Goal: Information Seeking & Learning: Learn about a topic

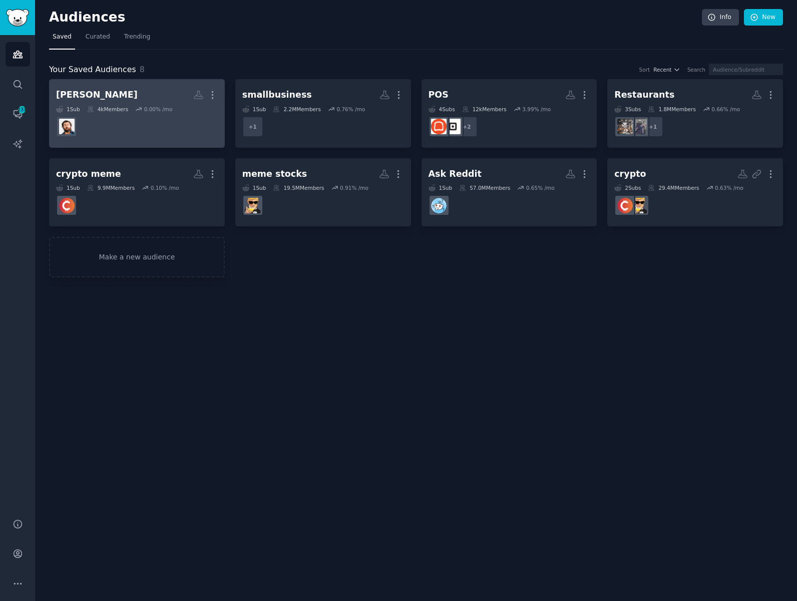
click at [136, 95] on h2 "Hormozi More" at bounding box center [137, 95] width 162 height 18
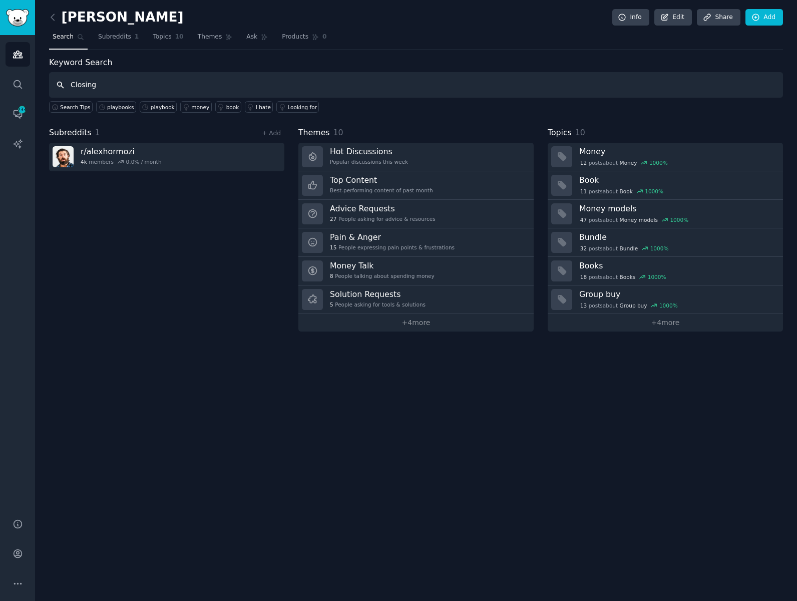
paste input "ACQ Closer Handbook"
type input "ACQ Closer Handbook"
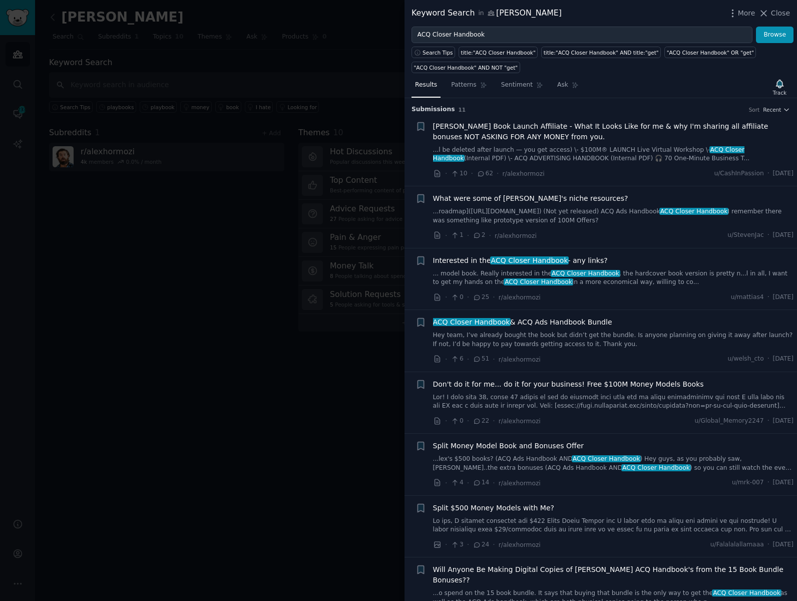
click at [528, 261] on span "ACQ Closer Handbook" at bounding box center [529, 260] width 79 height 8
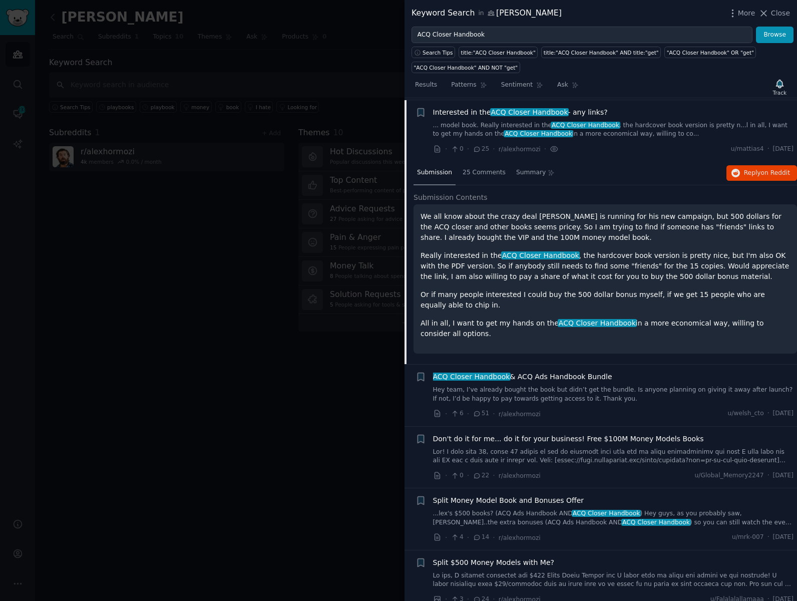
scroll to position [149, 0]
click at [509, 374] on span "ACQ Closer Handbook & ACQ Ads Handbook Bundle" at bounding box center [522, 376] width 179 height 11
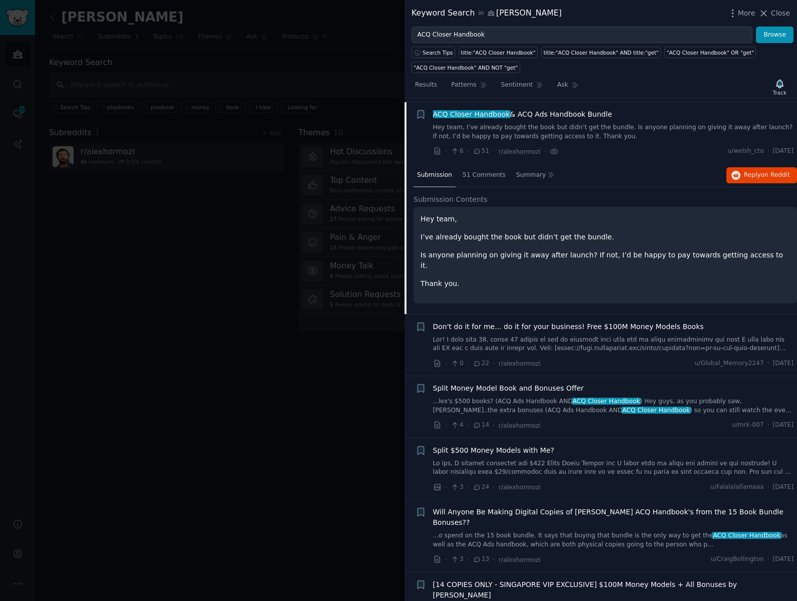
scroll to position [210, 0]
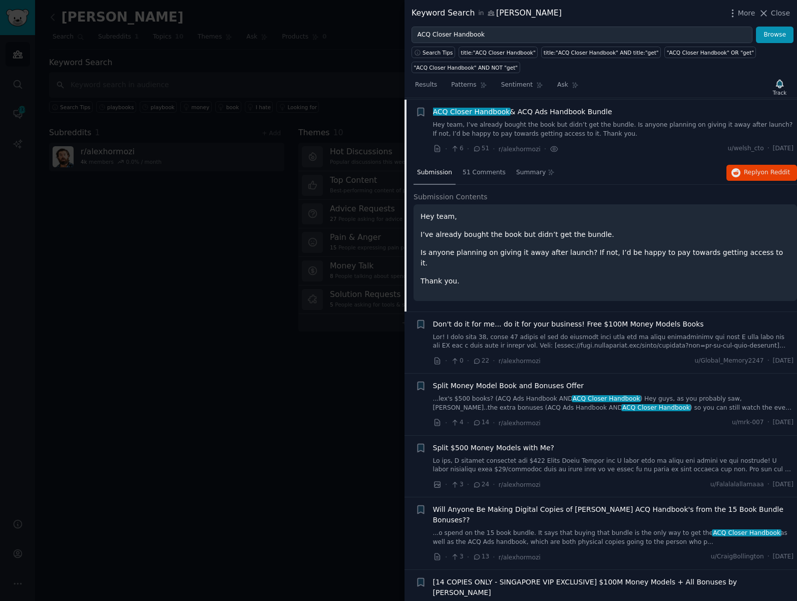
click at [600, 529] on link "...o spend on the 15 book bundle. It says that buying that bundle is the only w…" at bounding box center [613, 538] width 361 height 18
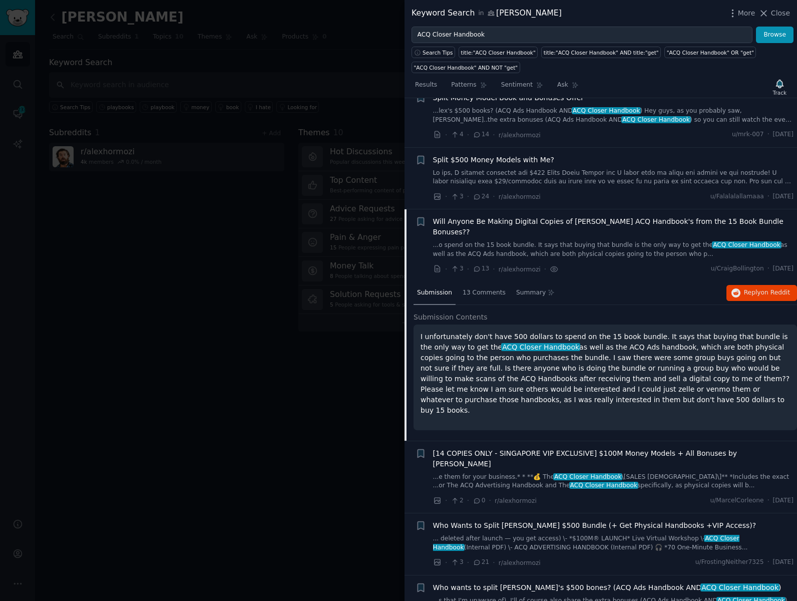
scroll to position [349, 0]
click at [534, 240] on link "...o spend on the 15 book bundle. It says that buying that bundle is the only w…" at bounding box center [613, 249] width 361 height 18
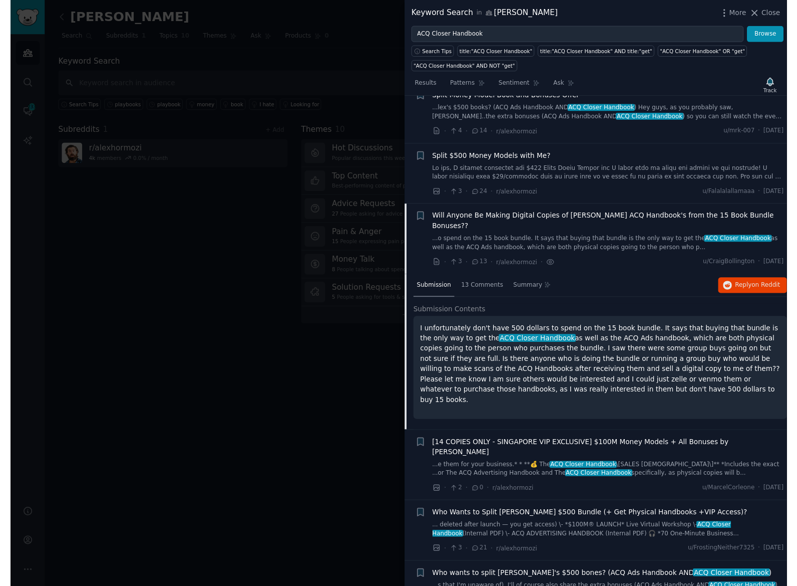
scroll to position [198, 0]
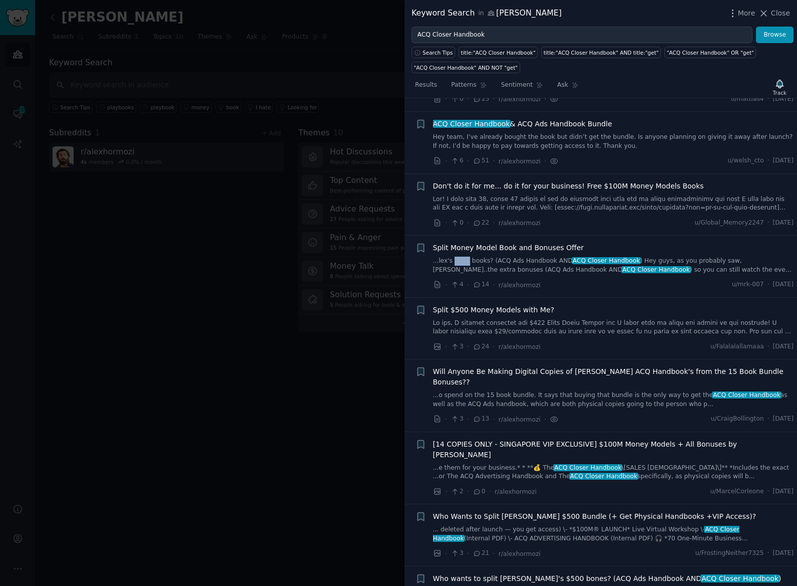
click at [607, 319] on link at bounding box center [613, 328] width 361 height 18
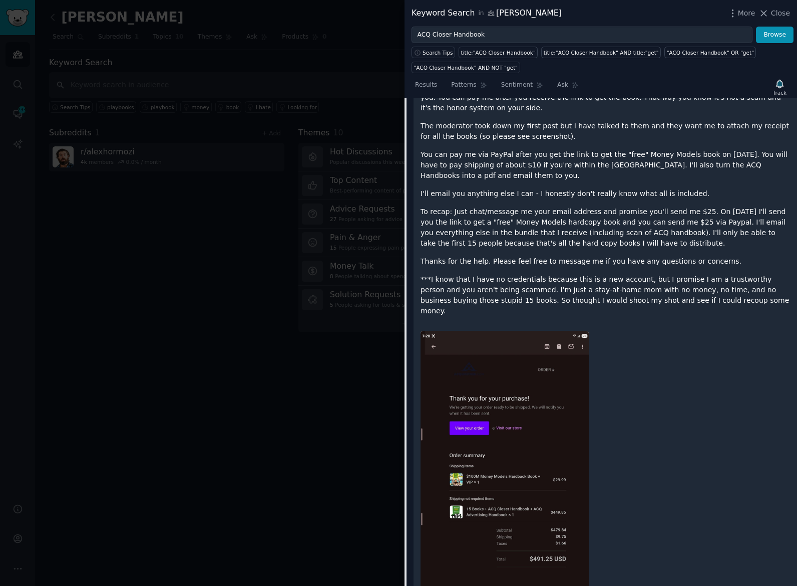
scroll to position [625, 0]
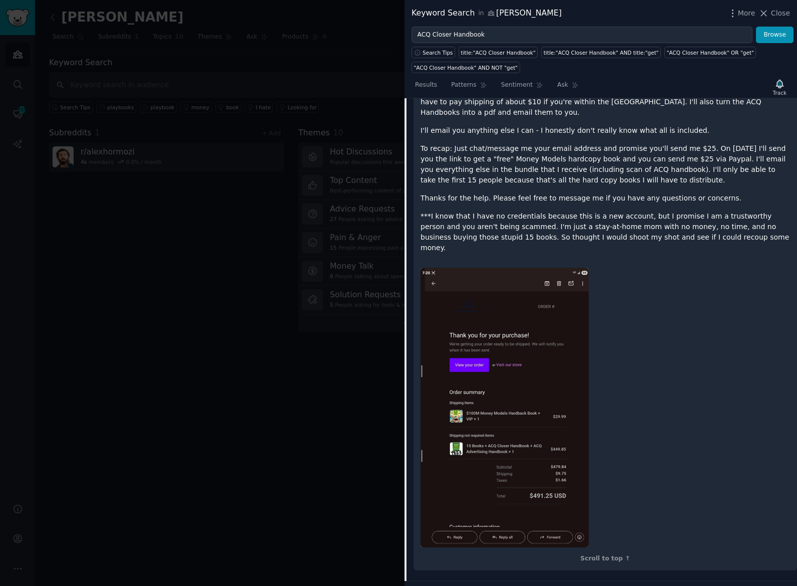
click at [566, 387] on img at bounding box center [505, 407] width 168 height 280
click at [564, 385] on img at bounding box center [505, 407] width 168 height 280
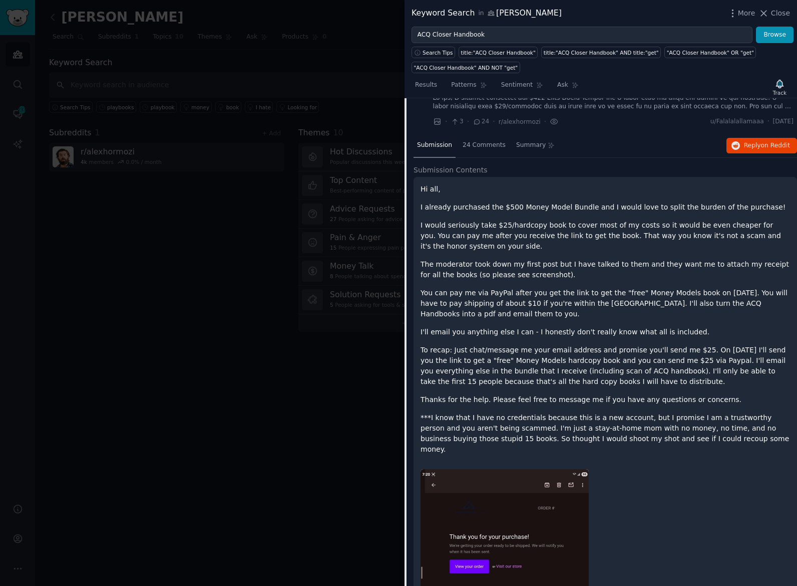
scroll to position [266, 0]
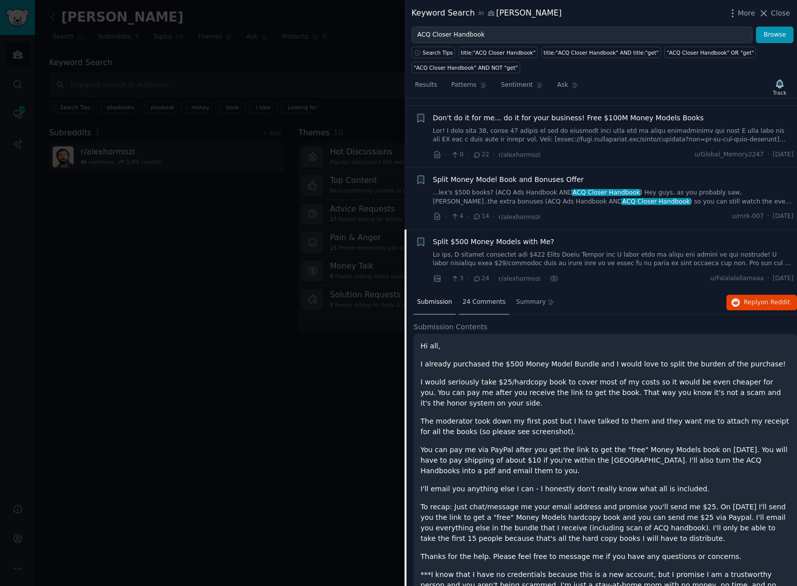
click at [479, 298] on span "24 Comments" at bounding box center [484, 302] width 43 height 9
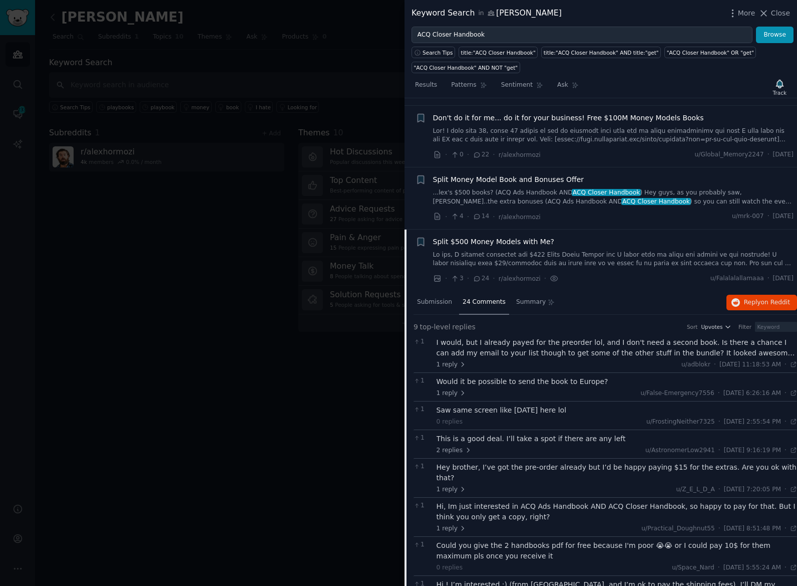
scroll to position [564, 0]
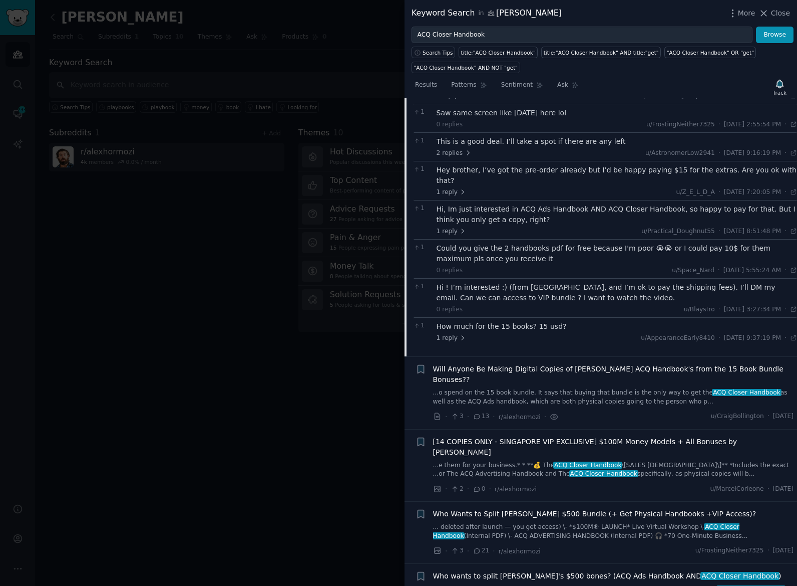
click at [521, 522] on link "... deleted after launch — you get access) \- *$100M® LAUNCH* Live Virtual Work…" at bounding box center [613, 531] width 361 height 18
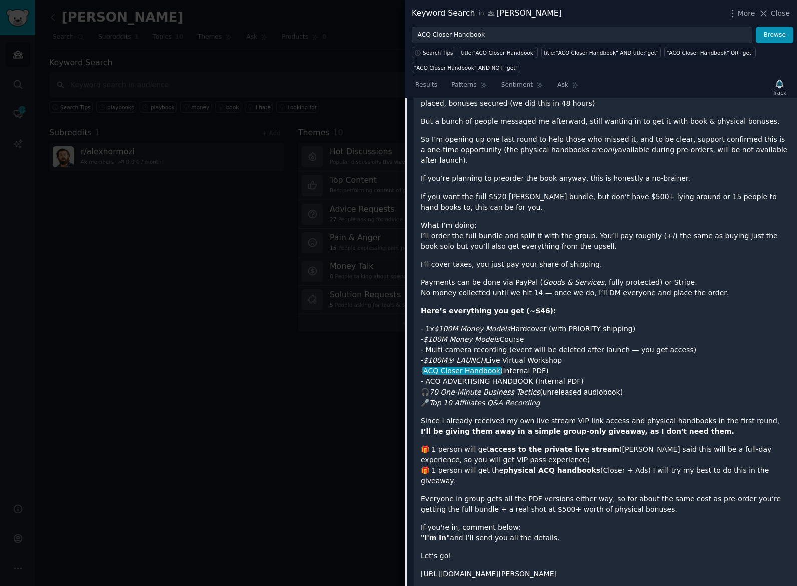
scroll to position [883, 0]
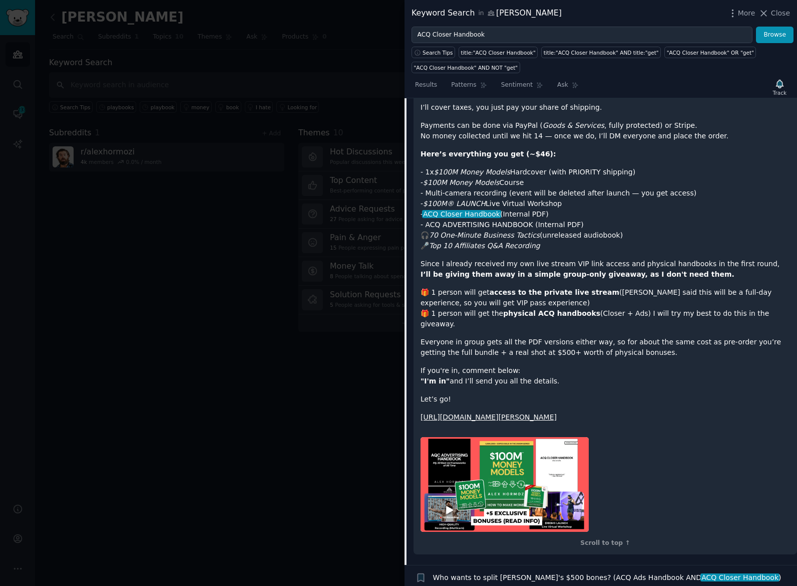
click at [366, 400] on div at bounding box center [398, 293] width 797 height 586
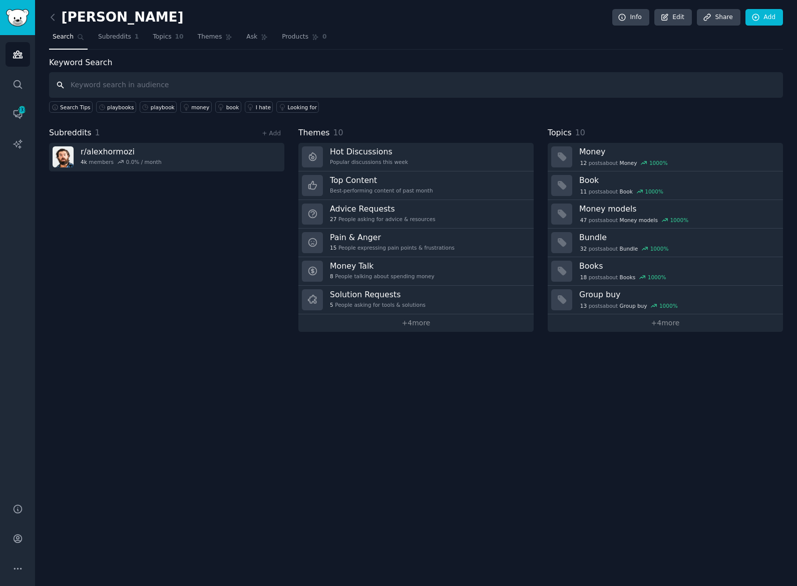
click at [190, 88] on input "text" at bounding box center [416, 85] width 734 height 26
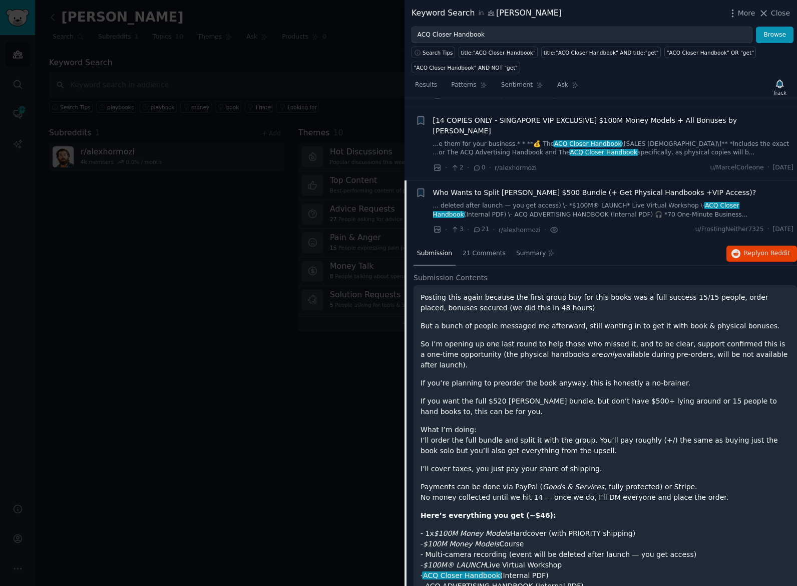
scroll to position [535, 0]
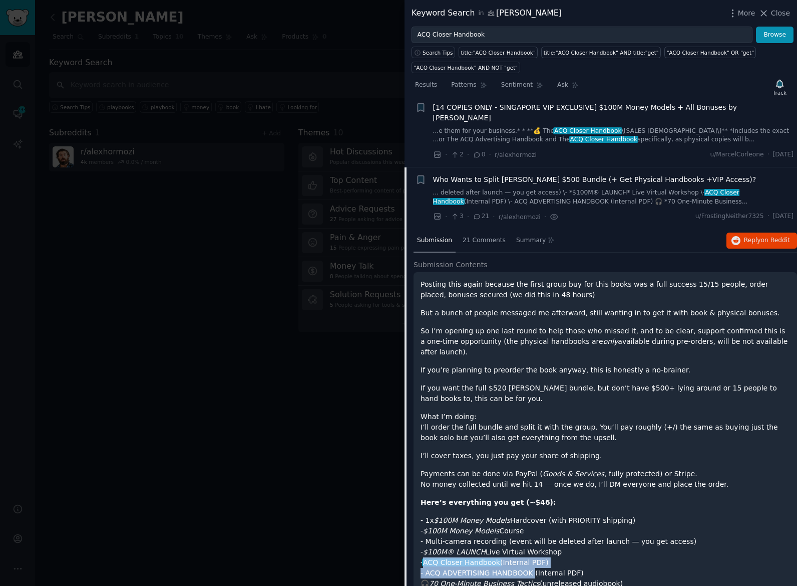
drag, startPoint x: 526, startPoint y: 535, endPoint x: 420, endPoint y: 526, distance: 106.1
click at [420, 526] on div "Posting this again because the first group buy for this books was a full succes…" at bounding box center [606, 587] width 384 height 631
copy p "- ACQ Closer Handbook (Internal PDF) - ACQ ADVERTISING HANDBOOK"
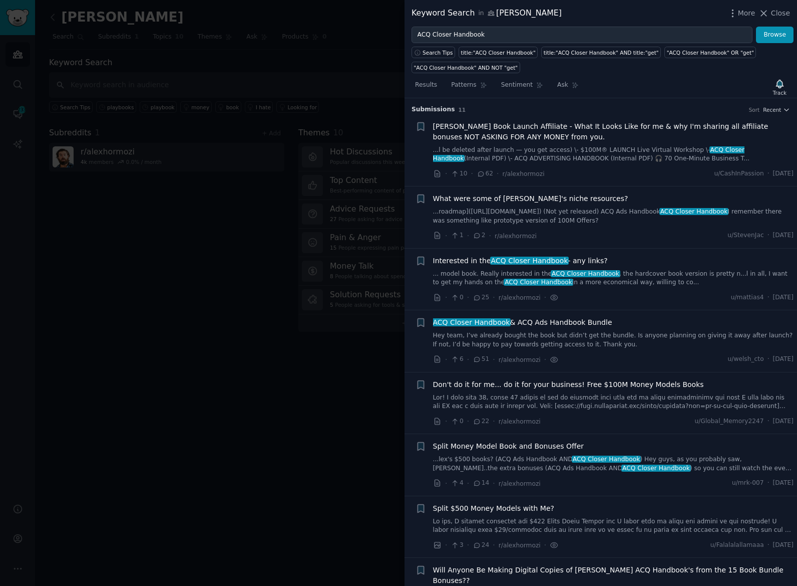
scroll to position [145, 0]
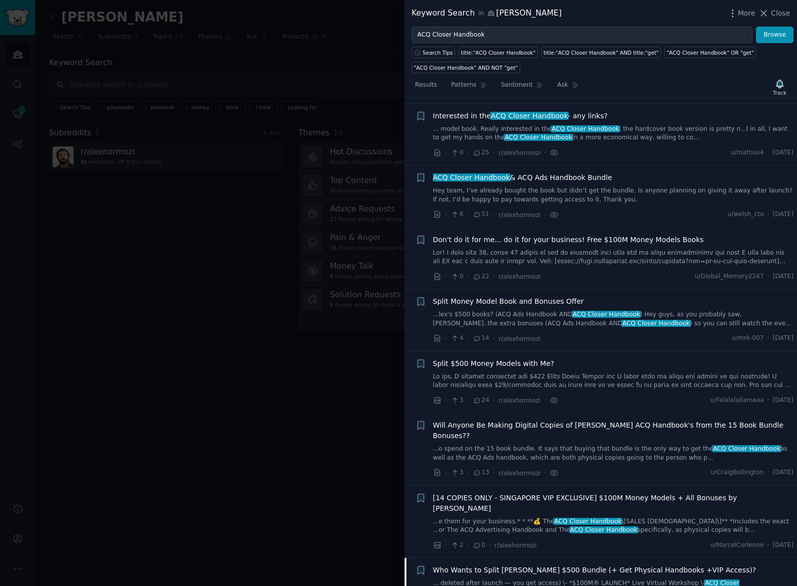
click at [571, 258] on link at bounding box center [613, 257] width 361 height 18
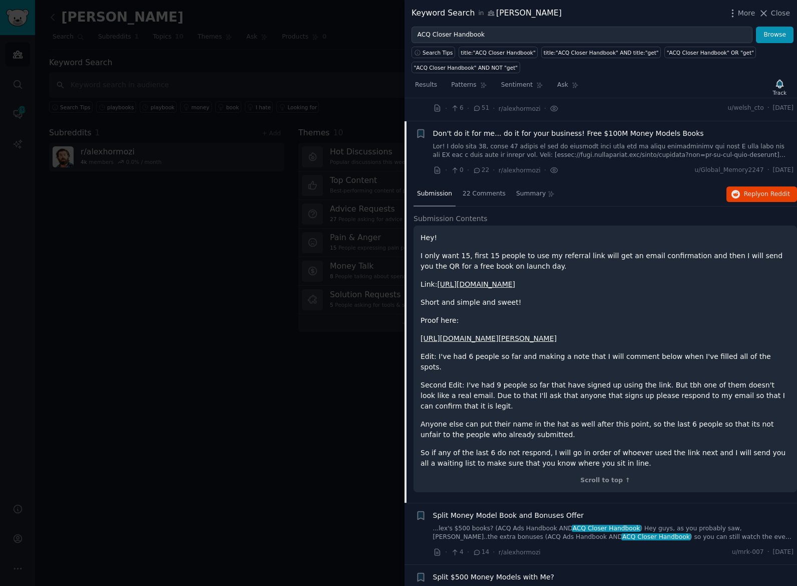
scroll to position [272, 0]
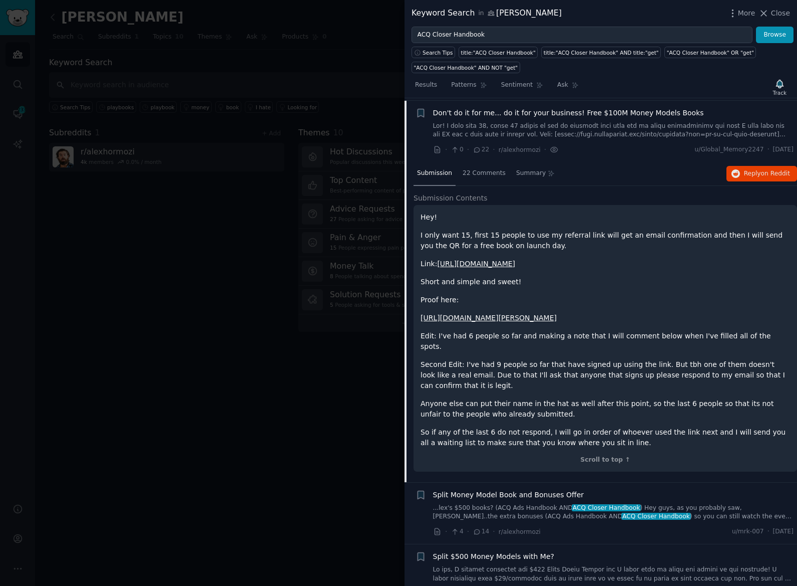
click at [515, 260] on link "https://shop.acquisition.com/pages/register?via=do-it-for-your-business" at bounding box center [476, 263] width 78 height 8
click at [319, 371] on div at bounding box center [398, 293] width 797 height 586
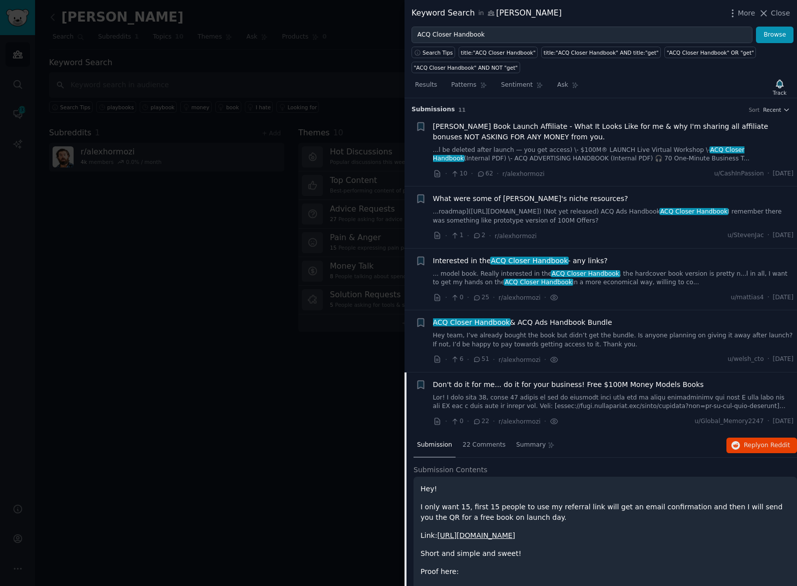
click at [612, 144] on div "Alex Hormozi Book Launch Affiliate - What It Looks Like for me & why I'm sharin…" at bounding box center [613, 142] width 361 height 42
click at [612, 148] on link "...l be deleted after launch — you get access) \- $100M® LAUNCH Live Virtual Wo…" at bounding box center [613, 155] width 361 height 18
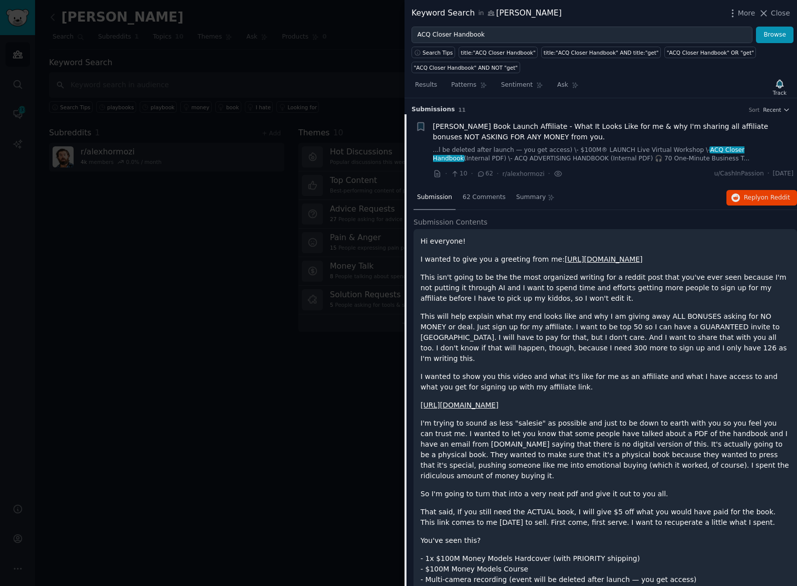
scroll to position [16, 0]
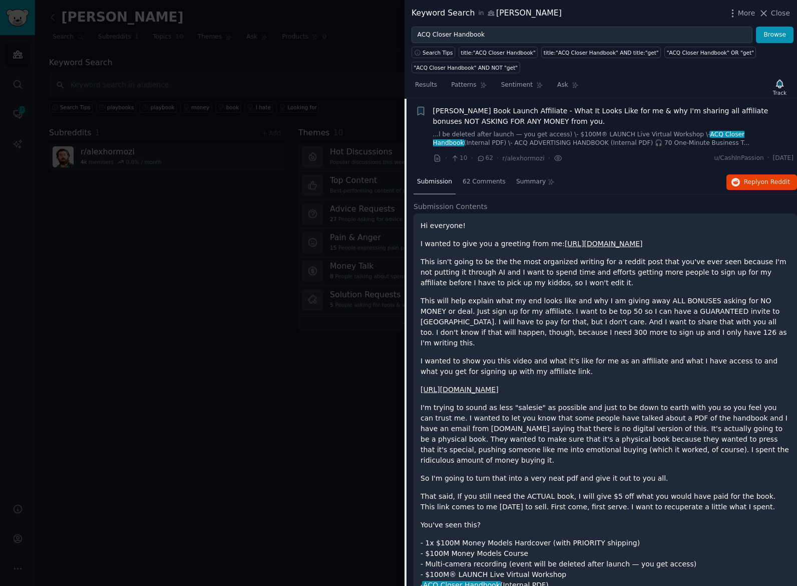
click at [499, 385] on link "https://shop.acquisition.com/pages/register?via=cashinpassion" at bounding box center [460, 389] width 78 height 8
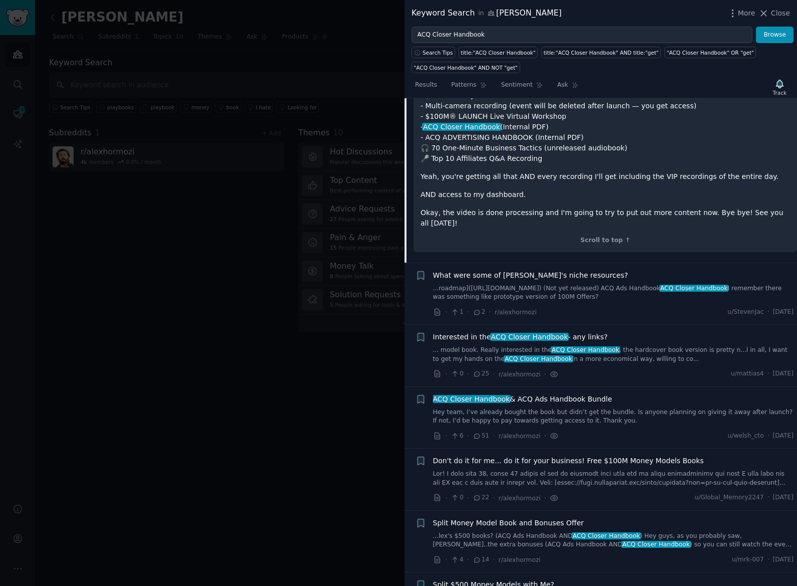
scroll to position [742, 0]
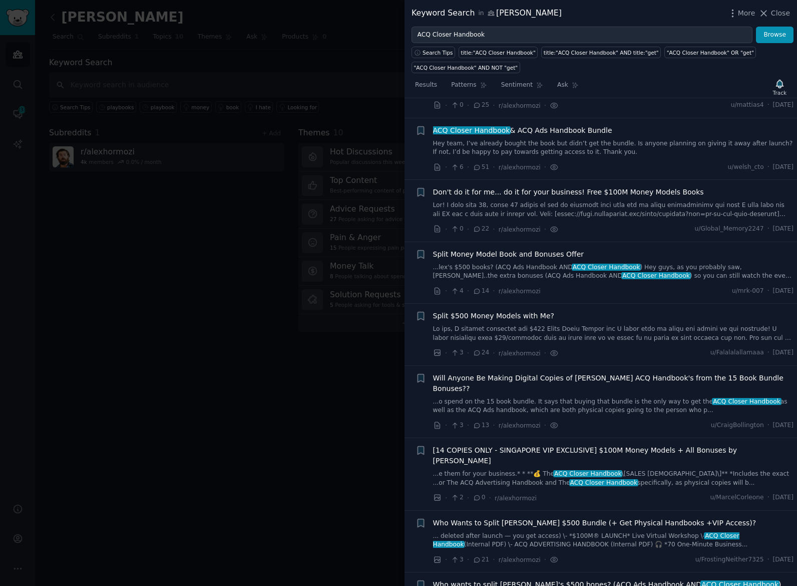
click at [618, 531] on link "... deleted after launch — you get access) \- *$100M® LAUNCH* Live Virtual Work…" at bounding box center [613, 540] width 361 height 18
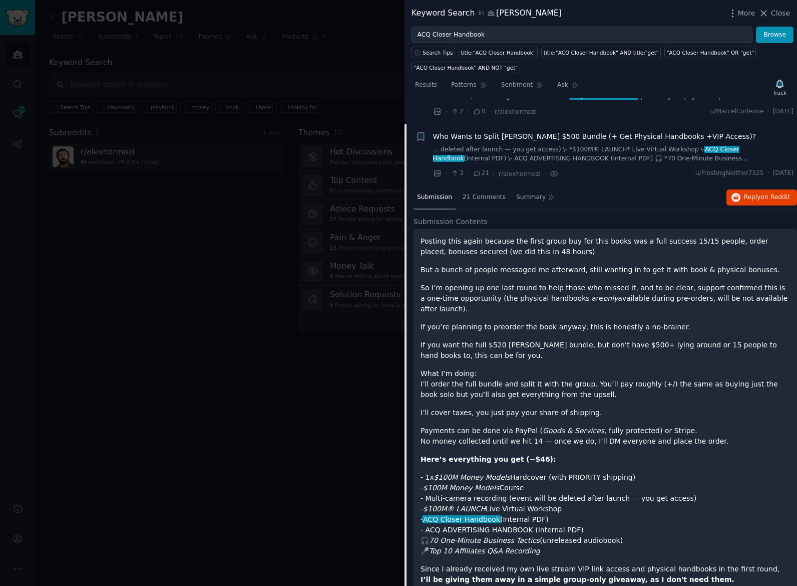
scroll to position [887, 0]
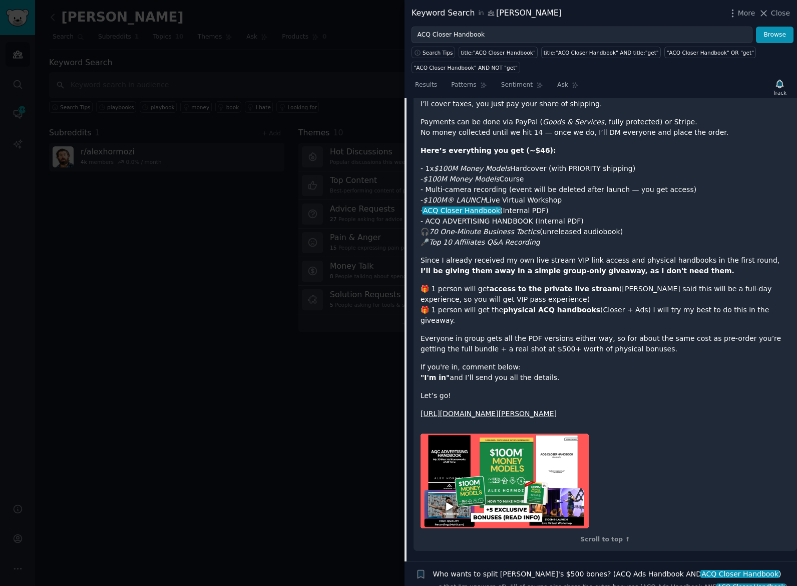
scroll to position [742, 0]
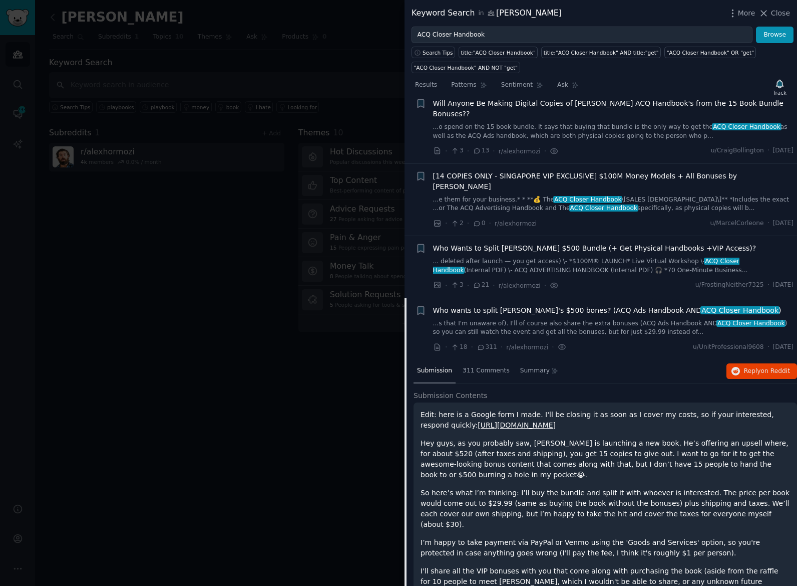
scroll to position [419, 0]
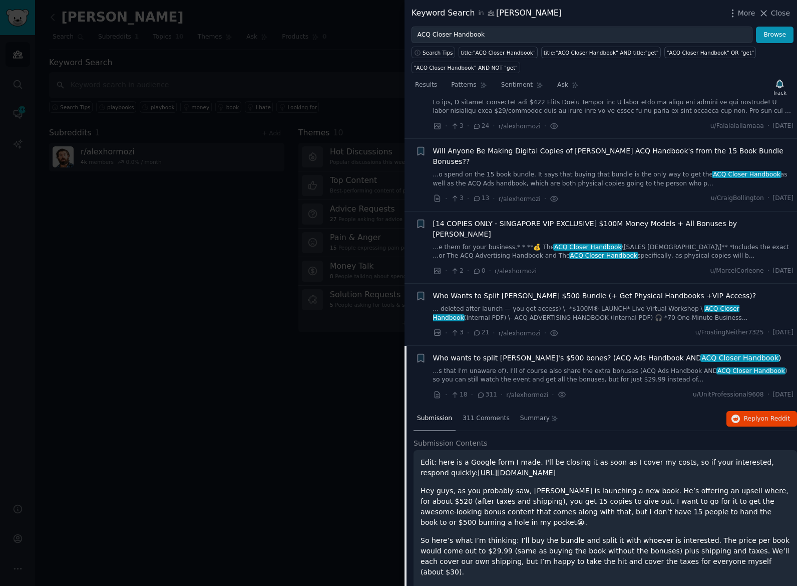
click at [538, 367] on link "...s that I'm unaware of). I'll of course also share the extra bonuses (ACQ Ads…" at bounding box center [613, 376] width 361 height 18
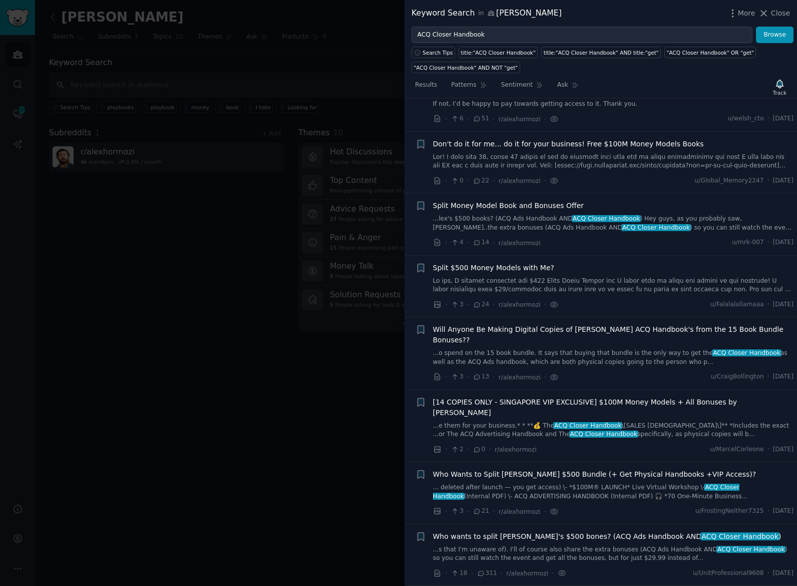
scroll to position [214, 0]
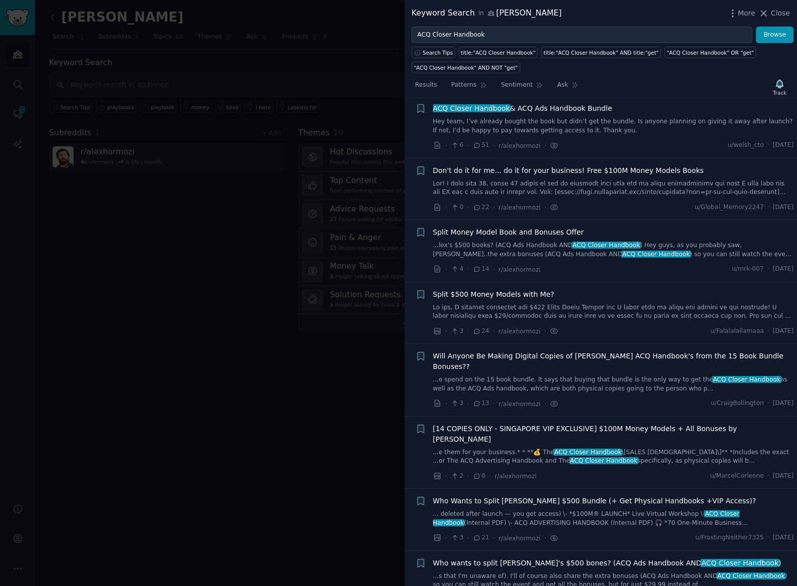
click at [504, 448] on link "...e them for your business.* * **💰 The ACQ Closer Handbook \[SALES BIBLE\]** *…" at bounding box center [613, 457] width 361 height 18
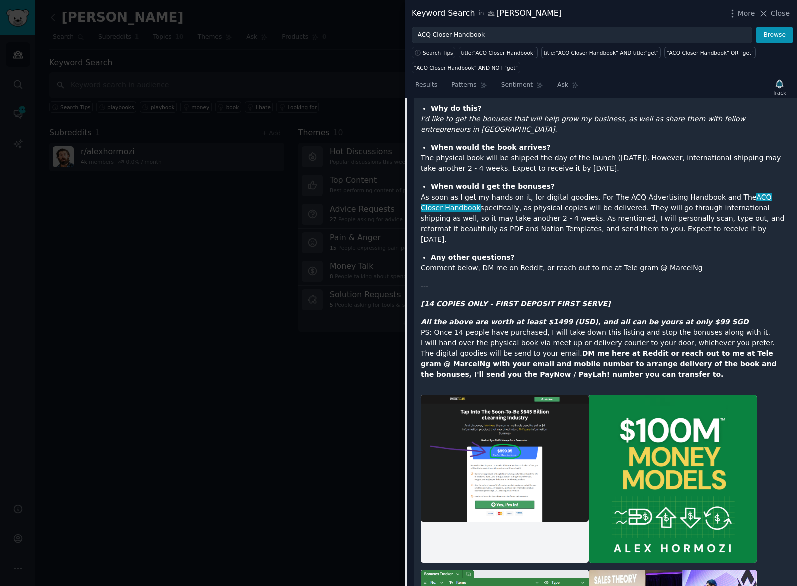
scroll to position [1657, 0]
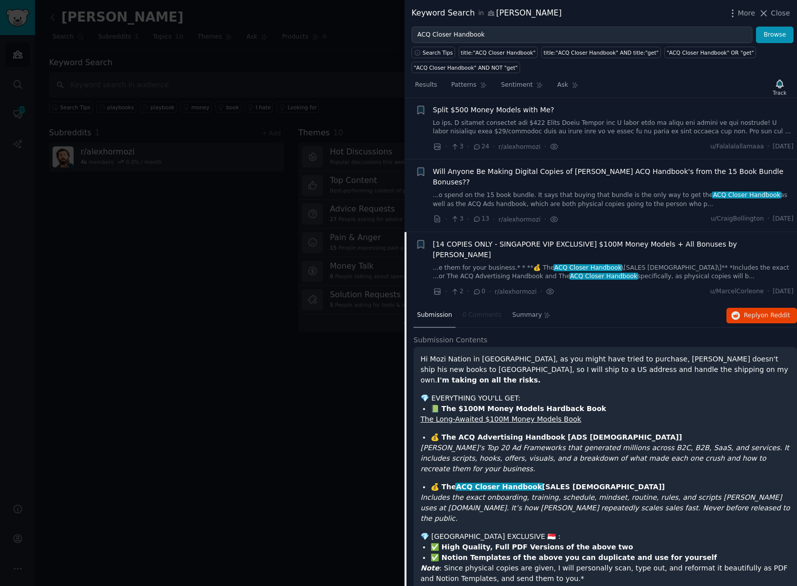
click at [476, 191] on link "...o spend on the 15 book bundle. It says that buying that bundle is the only w…" at bounding box center [613, 200] width 361 height 18
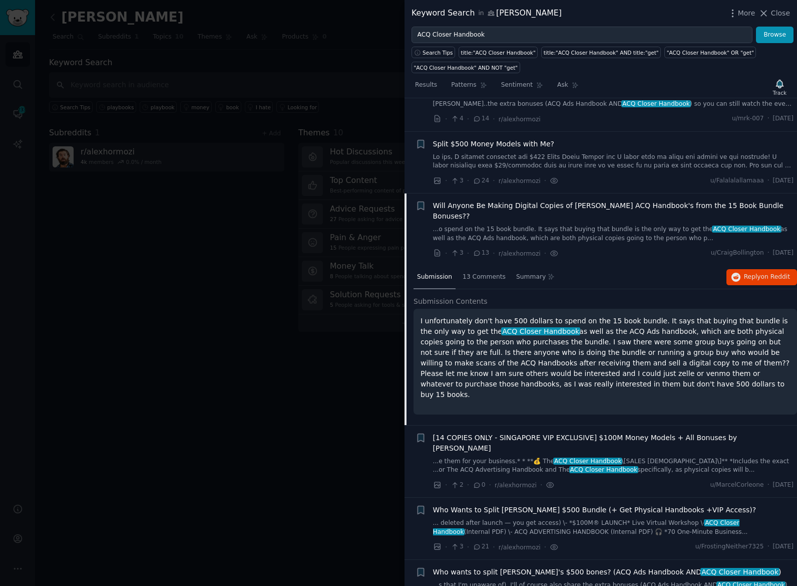
scroll to position [237, 0]
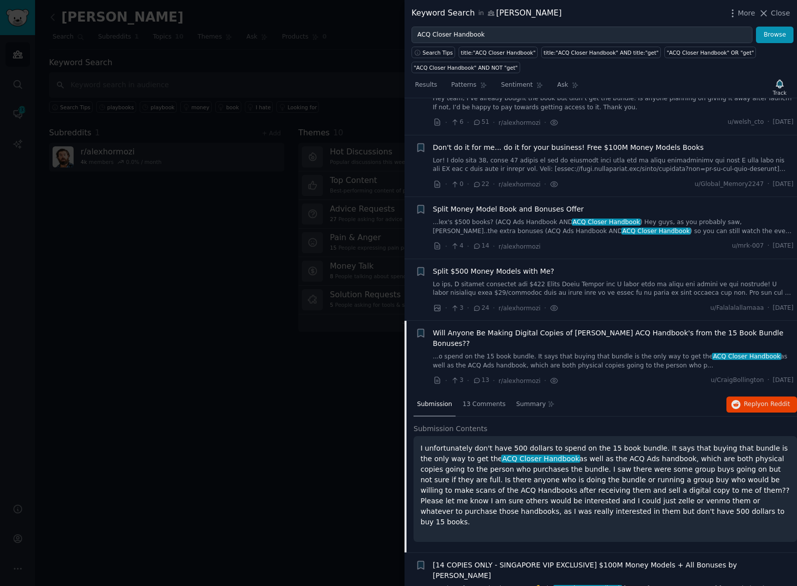
click at [485, 293] on link at bounding box center [613, 289] width 361 height 18
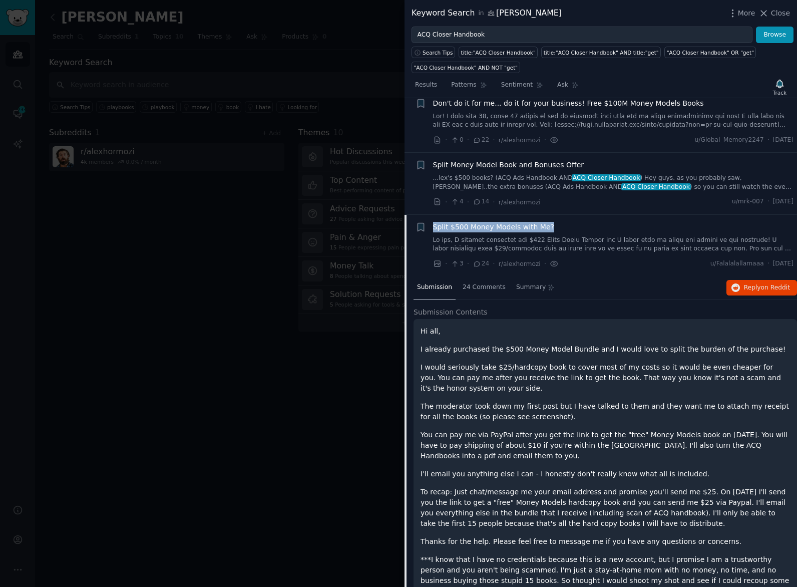
scroll to position [587, 0]
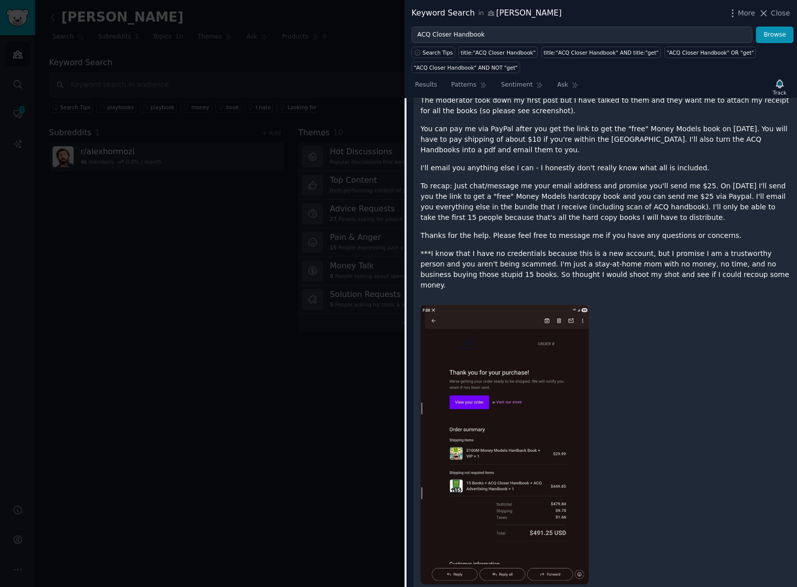
click at [527, 315] on img at bounding box center [505, 445] width 168 height 280
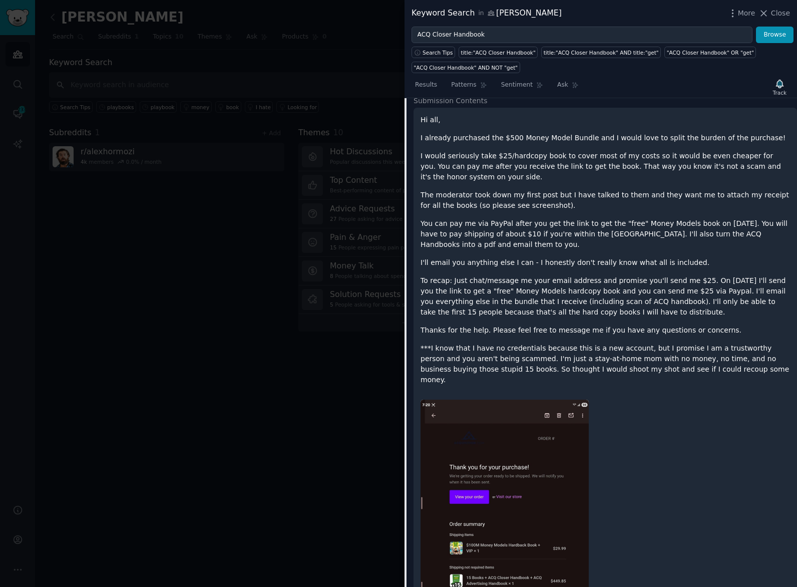
scroll to position [364, 0]
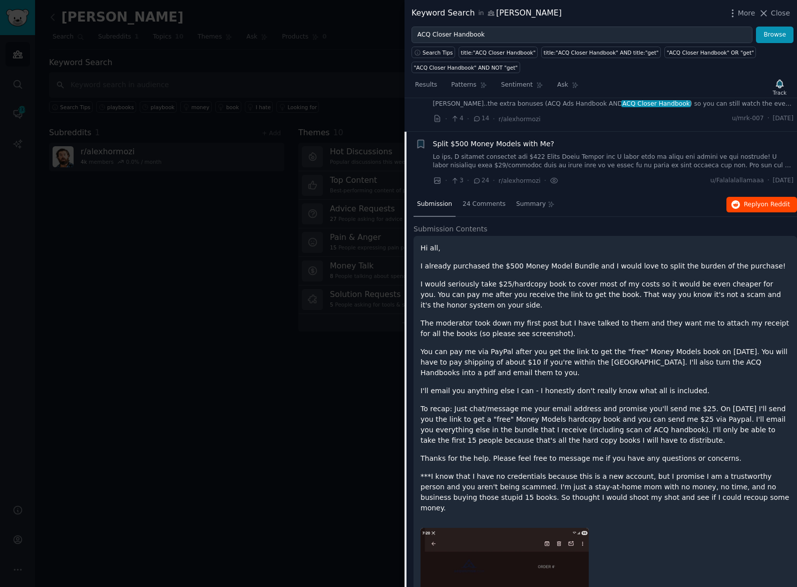
click at [753, 206] on button "Reply on Reddit" at bounding box center [762, 205] width 71 height 16
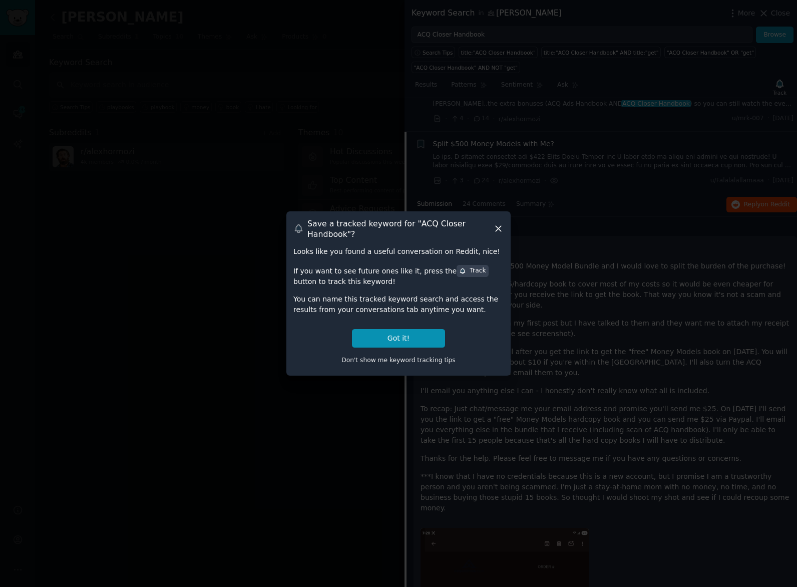
click at [257, 94] on div at bounding box center [398, 293] width 797 height 587
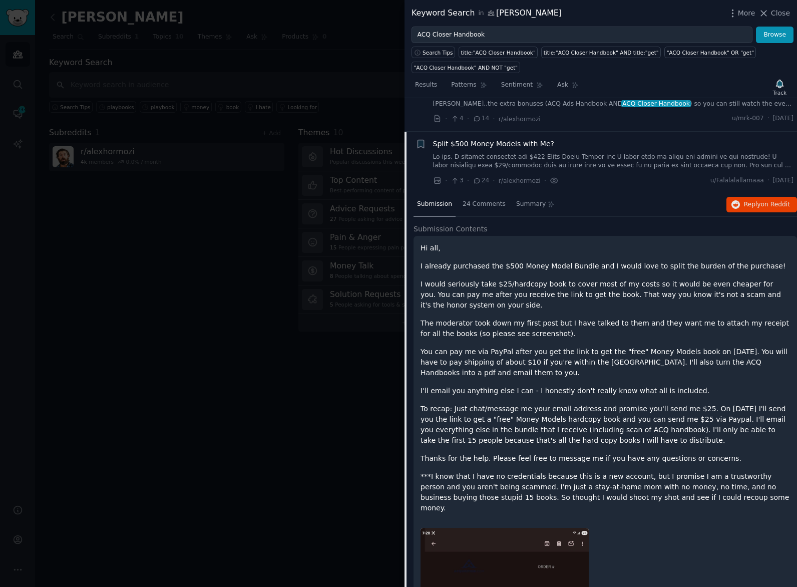
click at [361, 88] on div at bounding box center [398, 293] width 797 height 587
